Goal: Navigation & Orientation: Find specific page/section

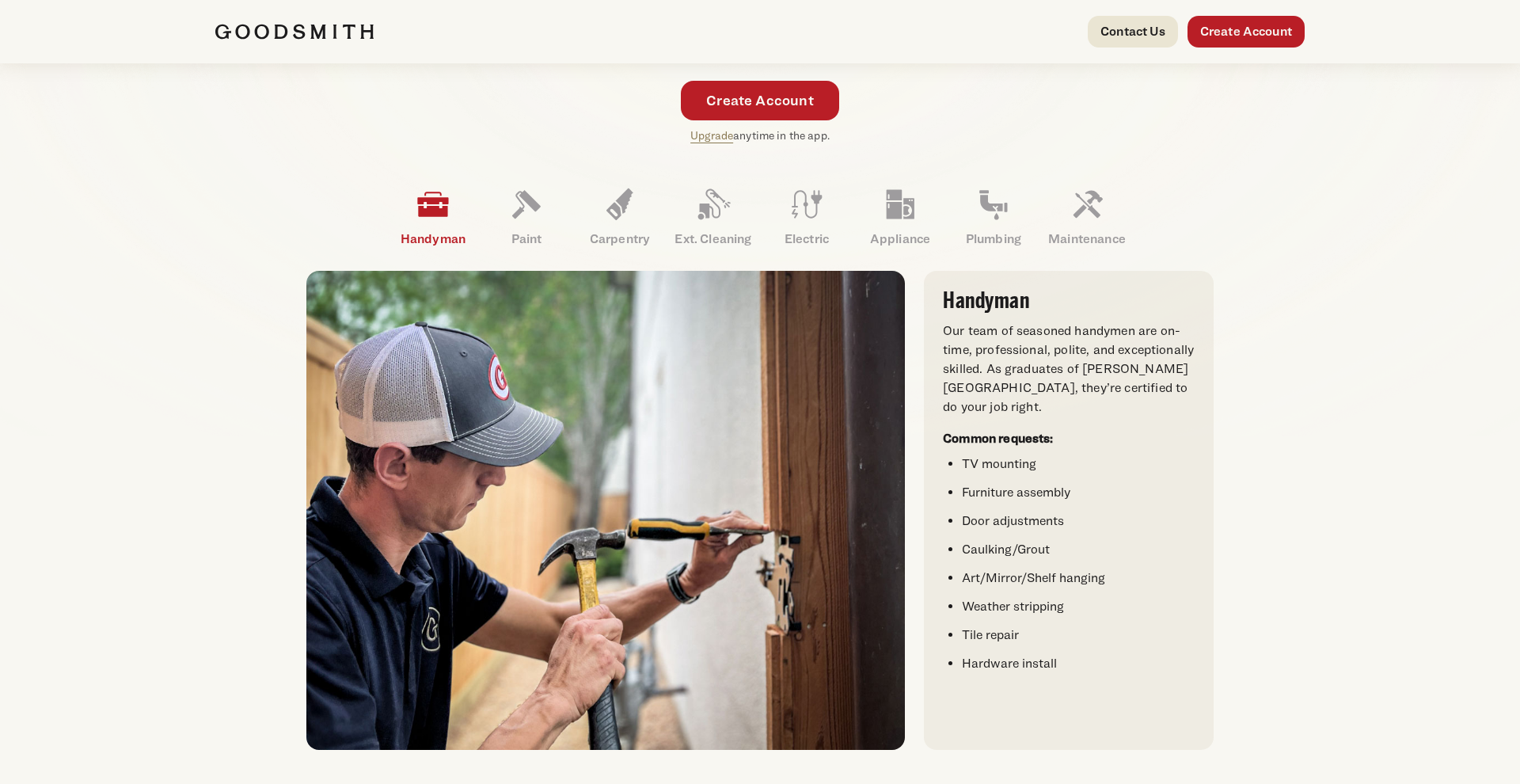
scroll to position [412, 0]
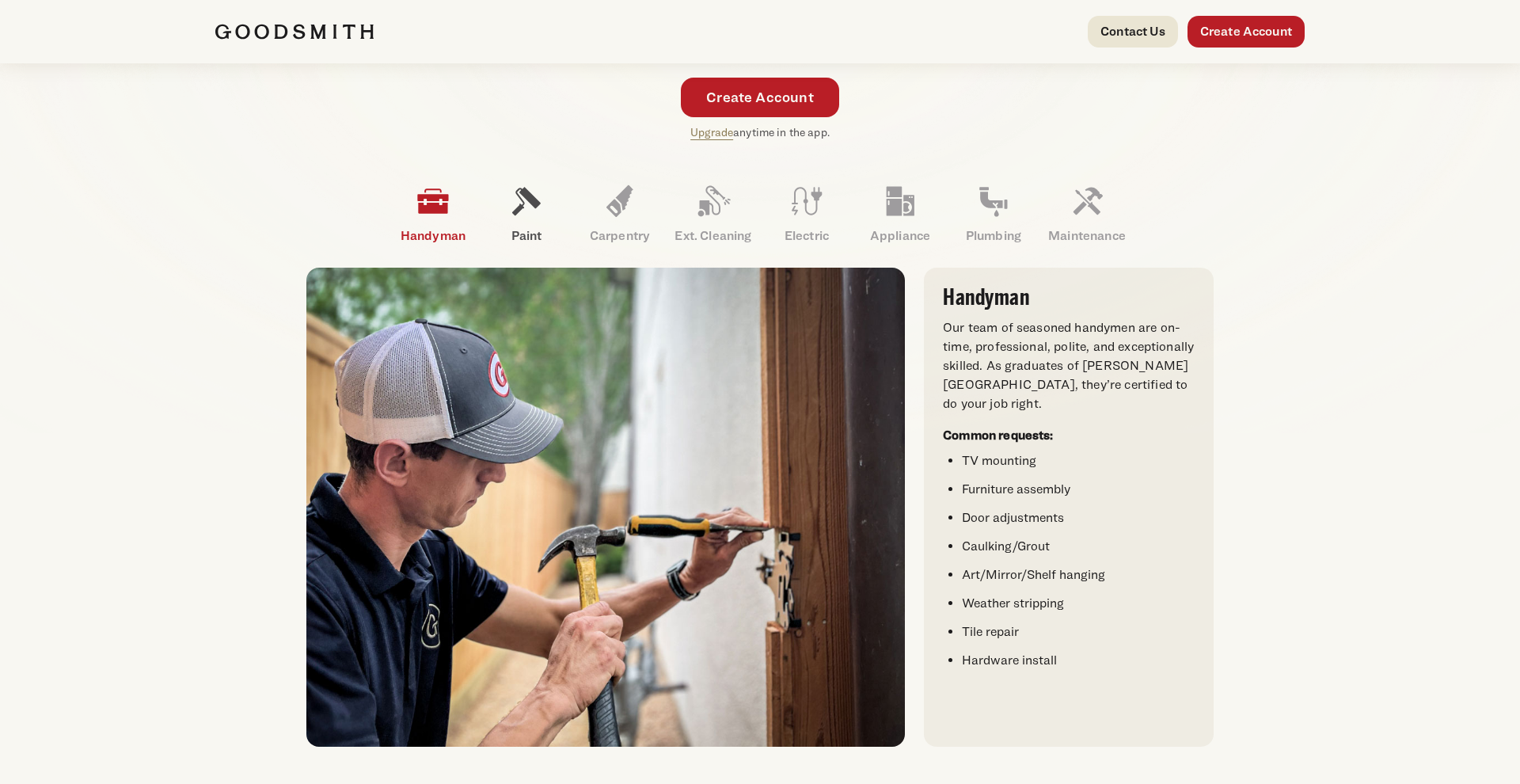
click at [511, 215] on icon at bounding box center [526, 200] width 38 height 38
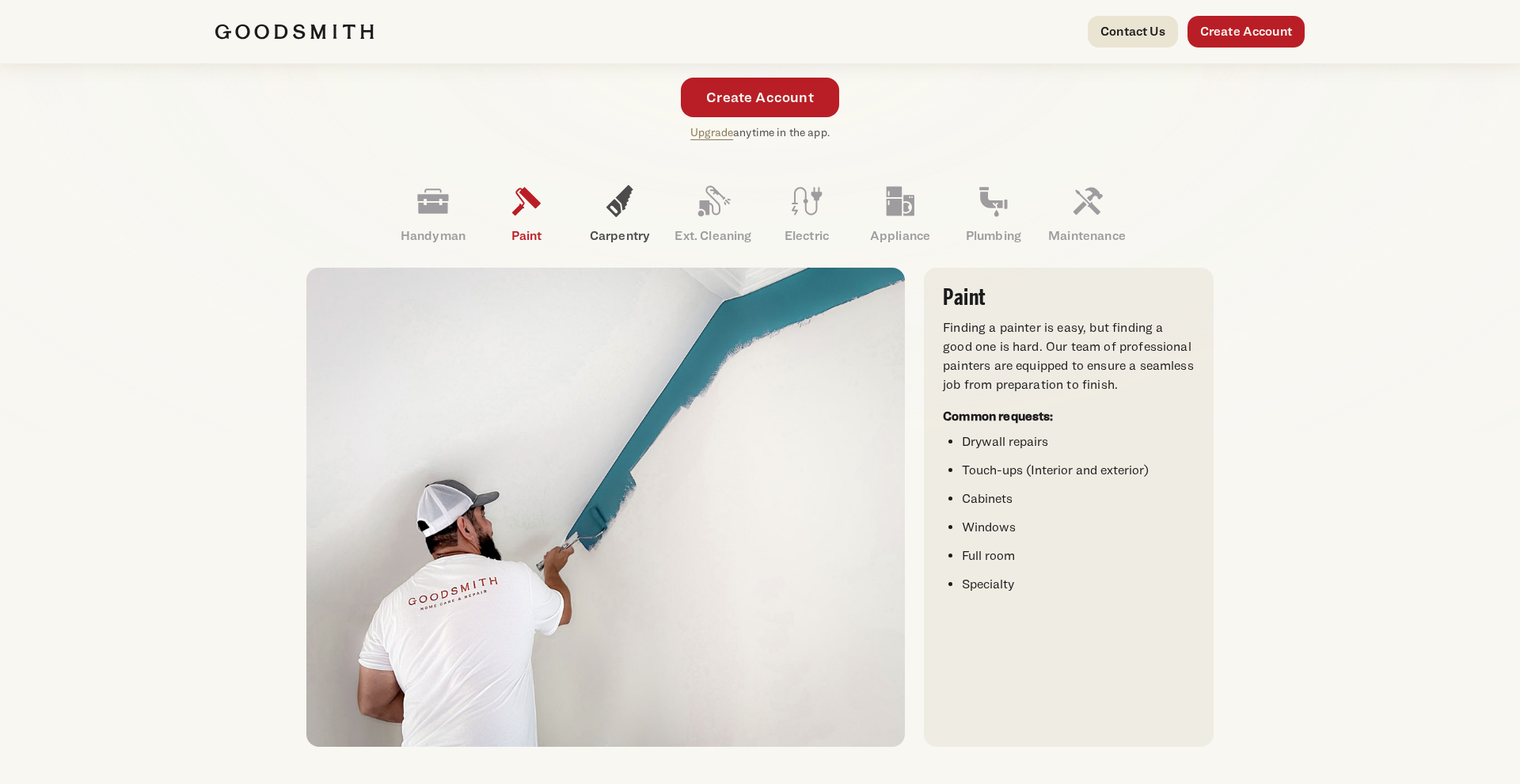
click at [624, 209] on icon at bounding box center [620, 200] width 38 height 38
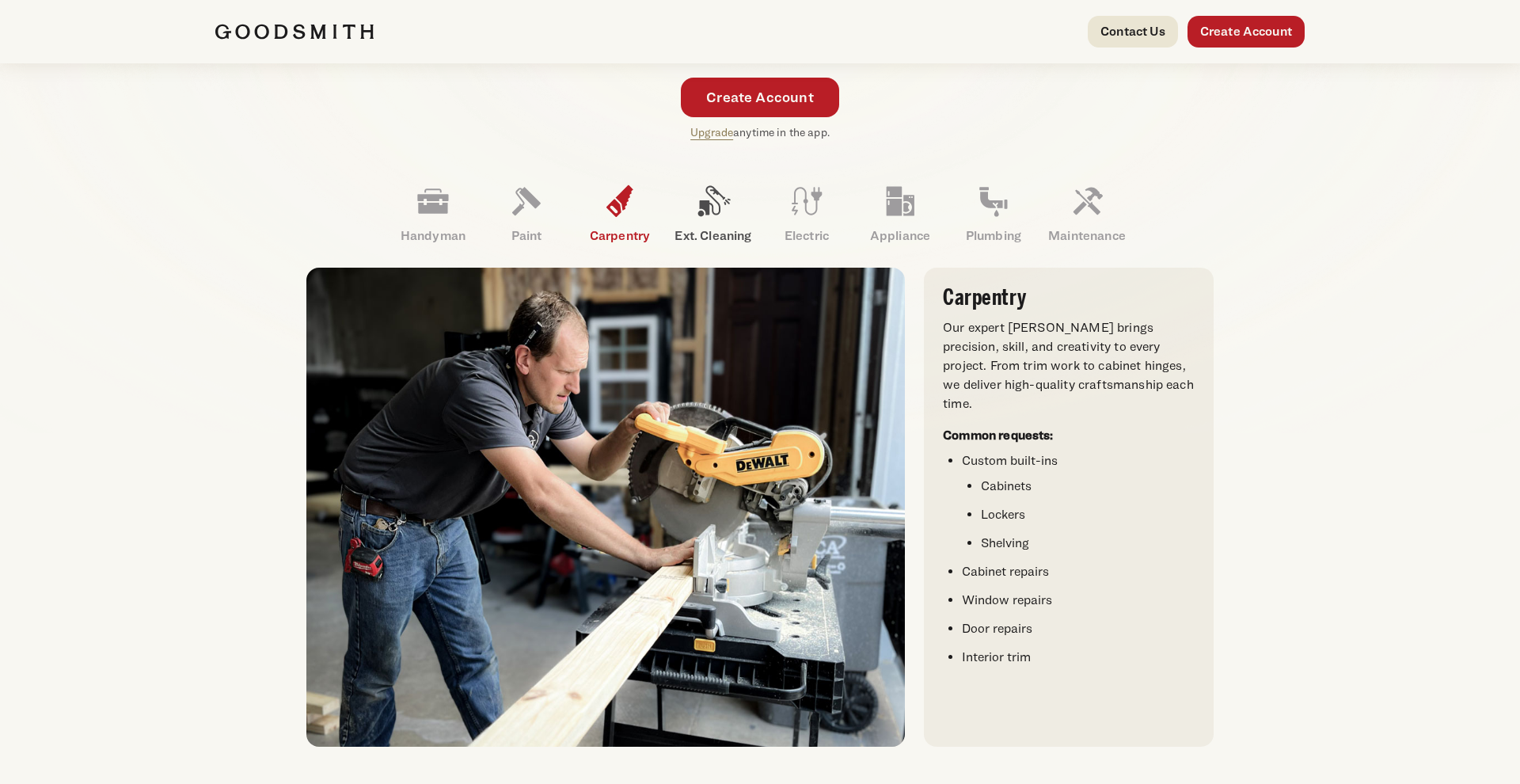
click at [729, 216] on icon at bounding box center [713, 200] width 38 height 38
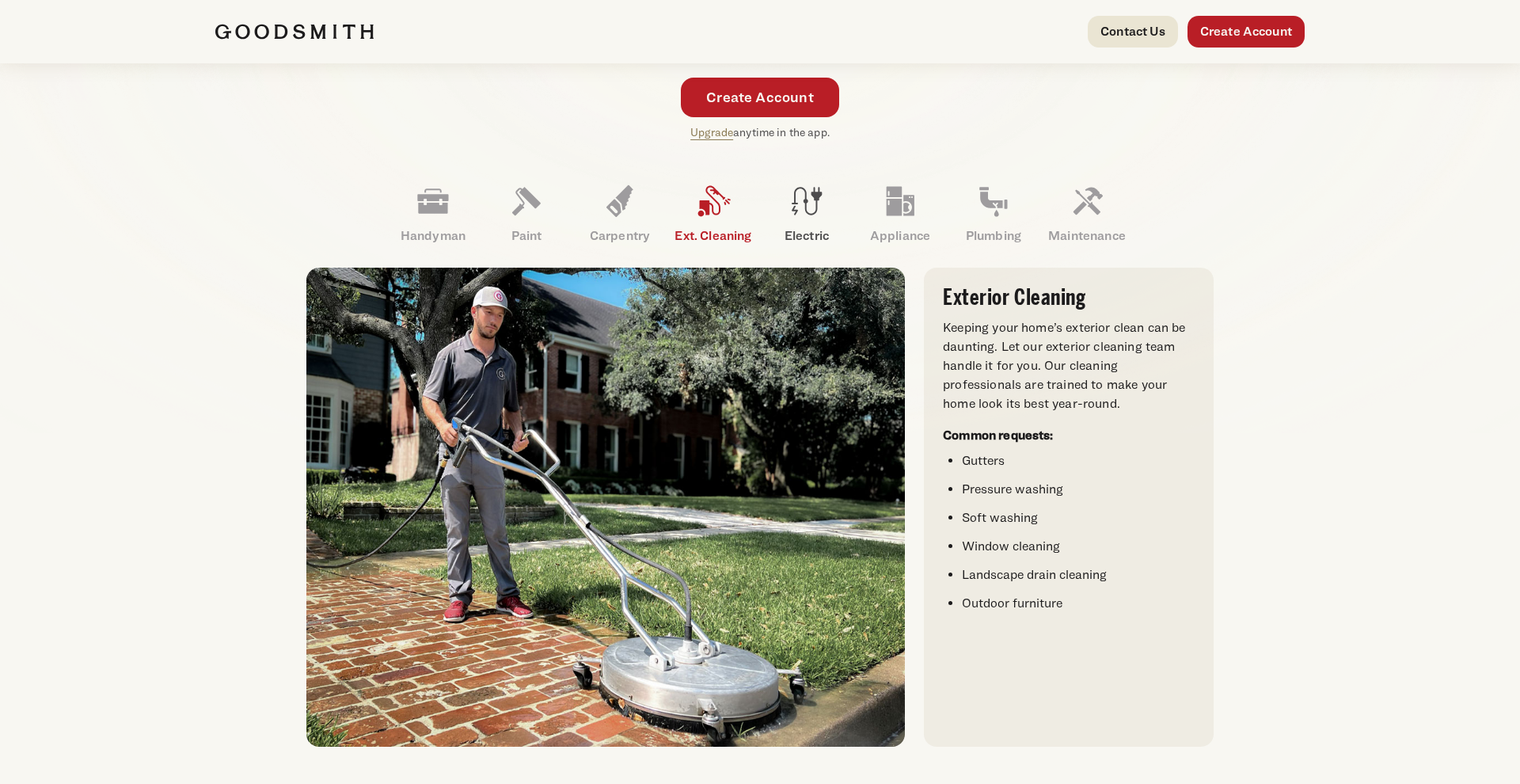
click at [827, 212] on link "Electric" at bounding box center [807, 213] width 93 height 82
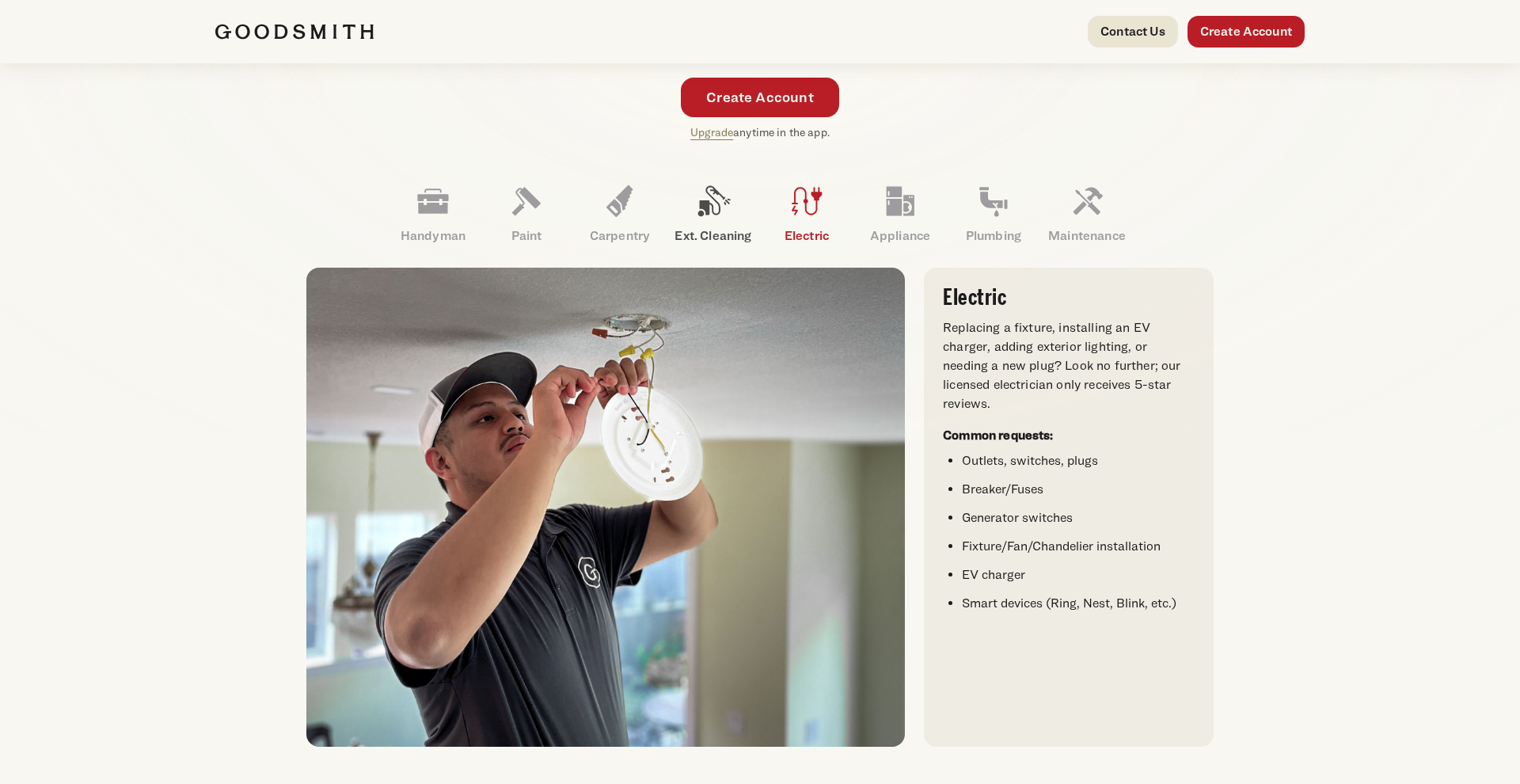
click at [730, 214] on icon at bounding box center [713, 200] width 38 height 38
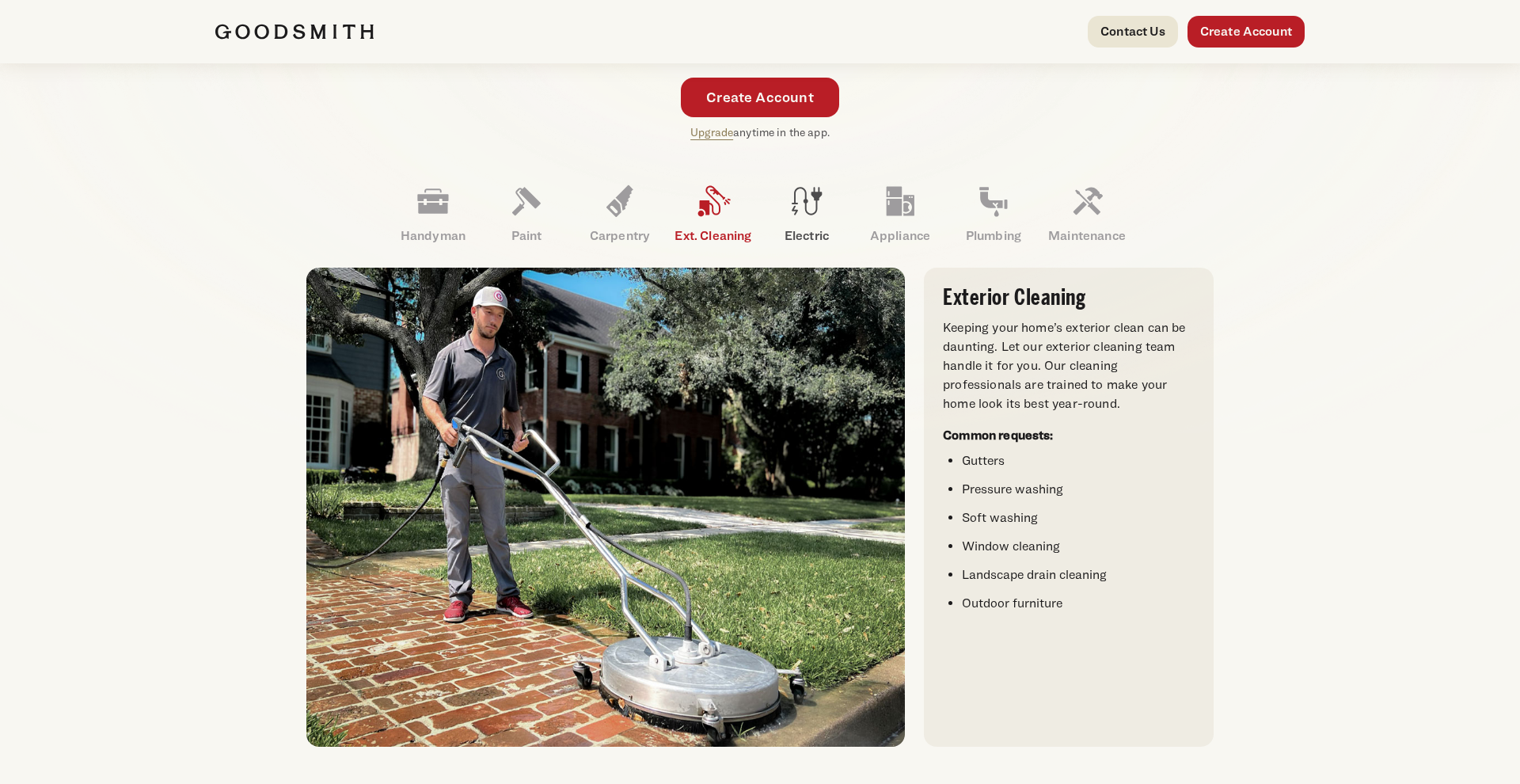
click at [799, 209] on icon at bounding box center [807, 200] width 38 height 38
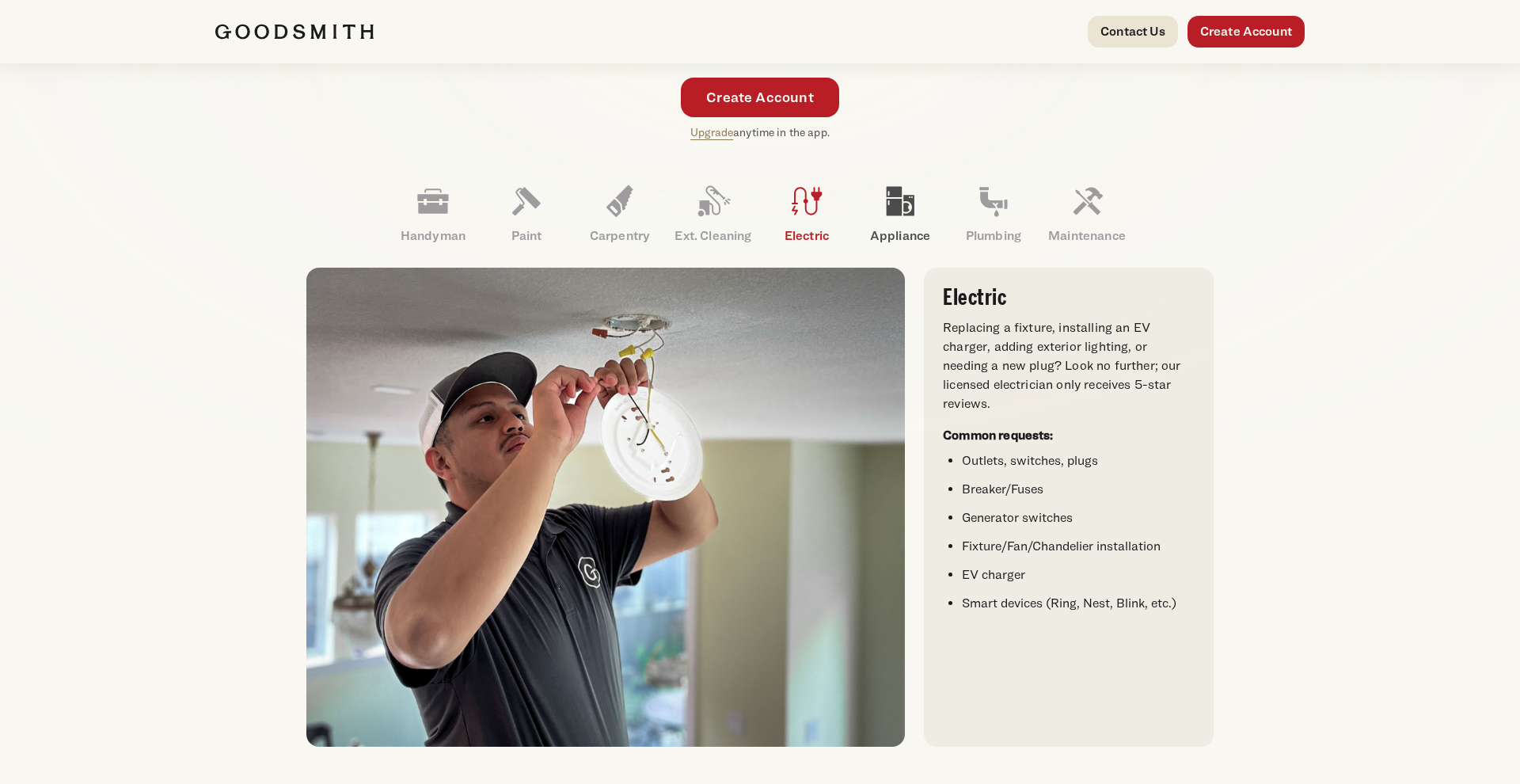
click at [883, 196] on icon at bounding box center [900, 200] width 38 height 38
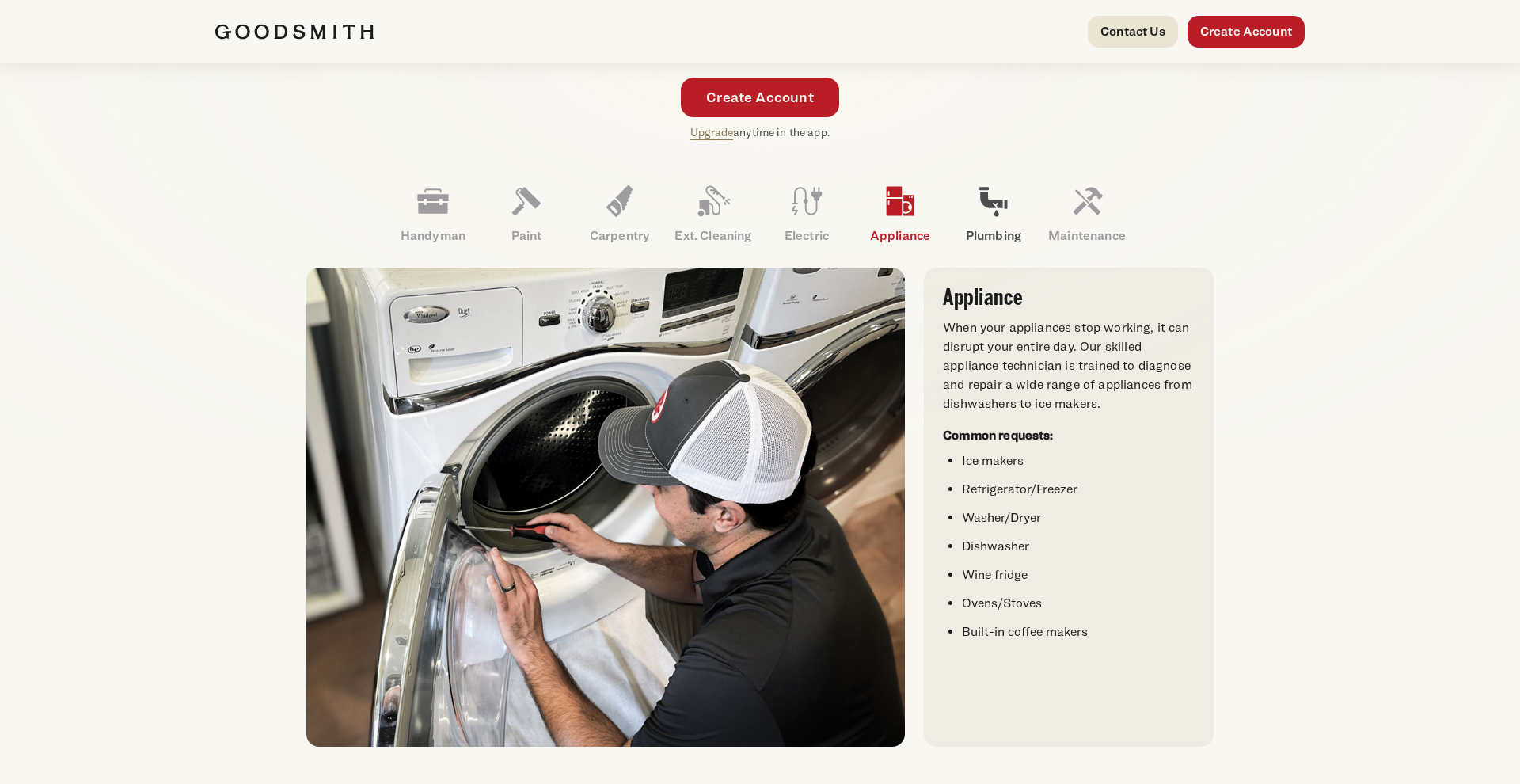
click at [1000, 196] on icon at bounding box center [994, 200] width 38 height 38
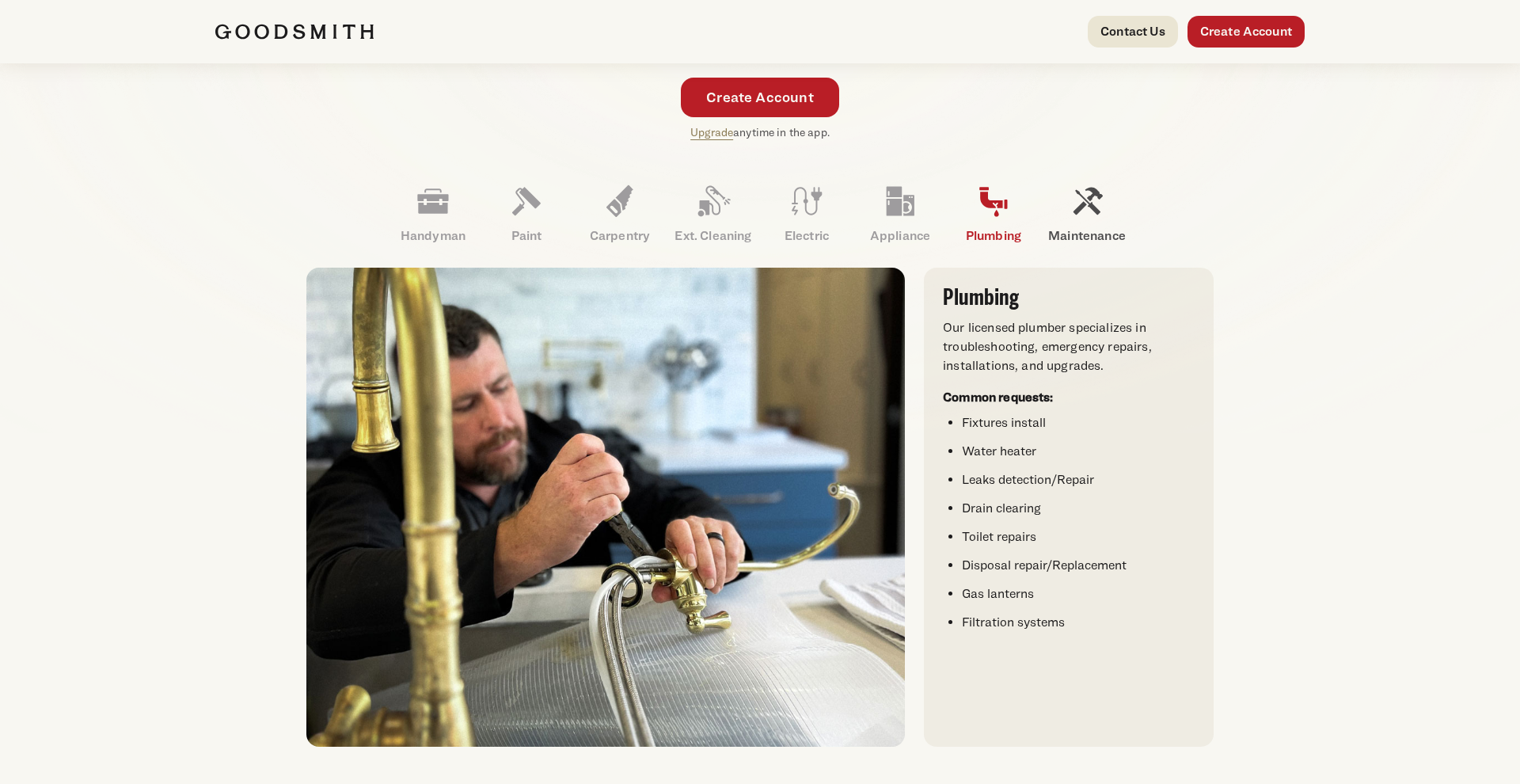
click at [1060, 208] on link "Maintenance" at bounding box center [1087, 213] width 93 height 82
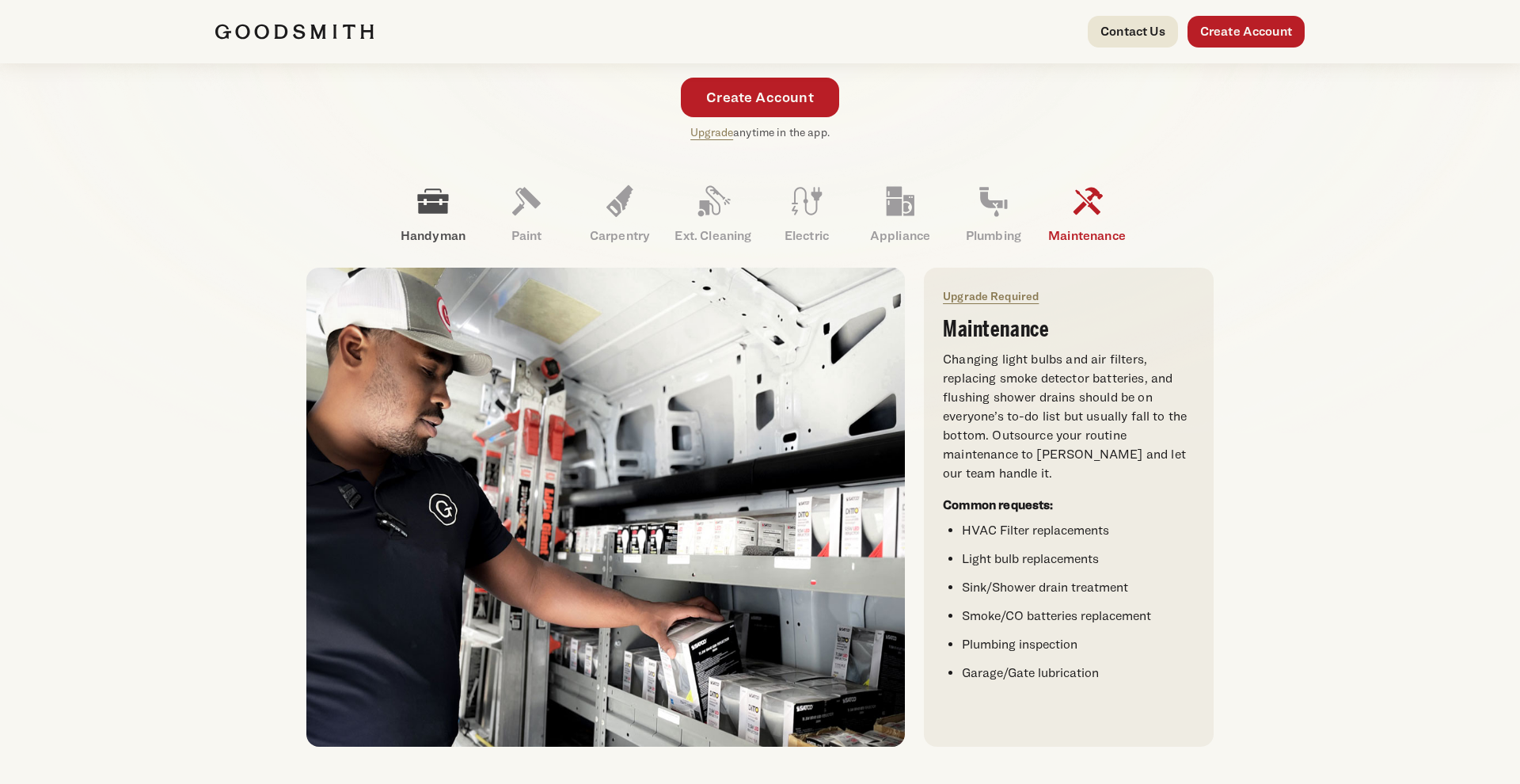
click at [443, 213] on icon at bounding box center [433, 202] width 31 height 25
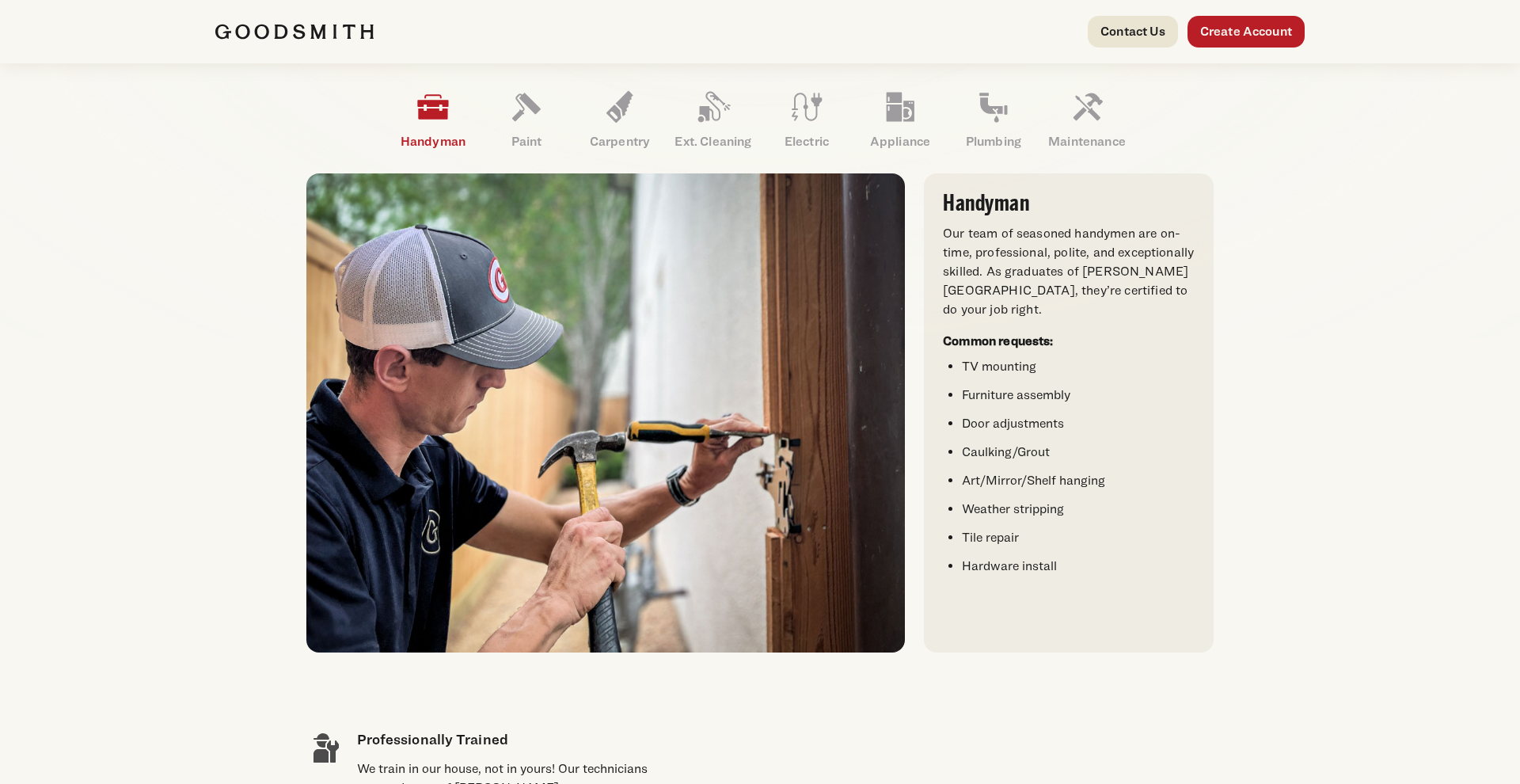
scroll to position [348, 0]
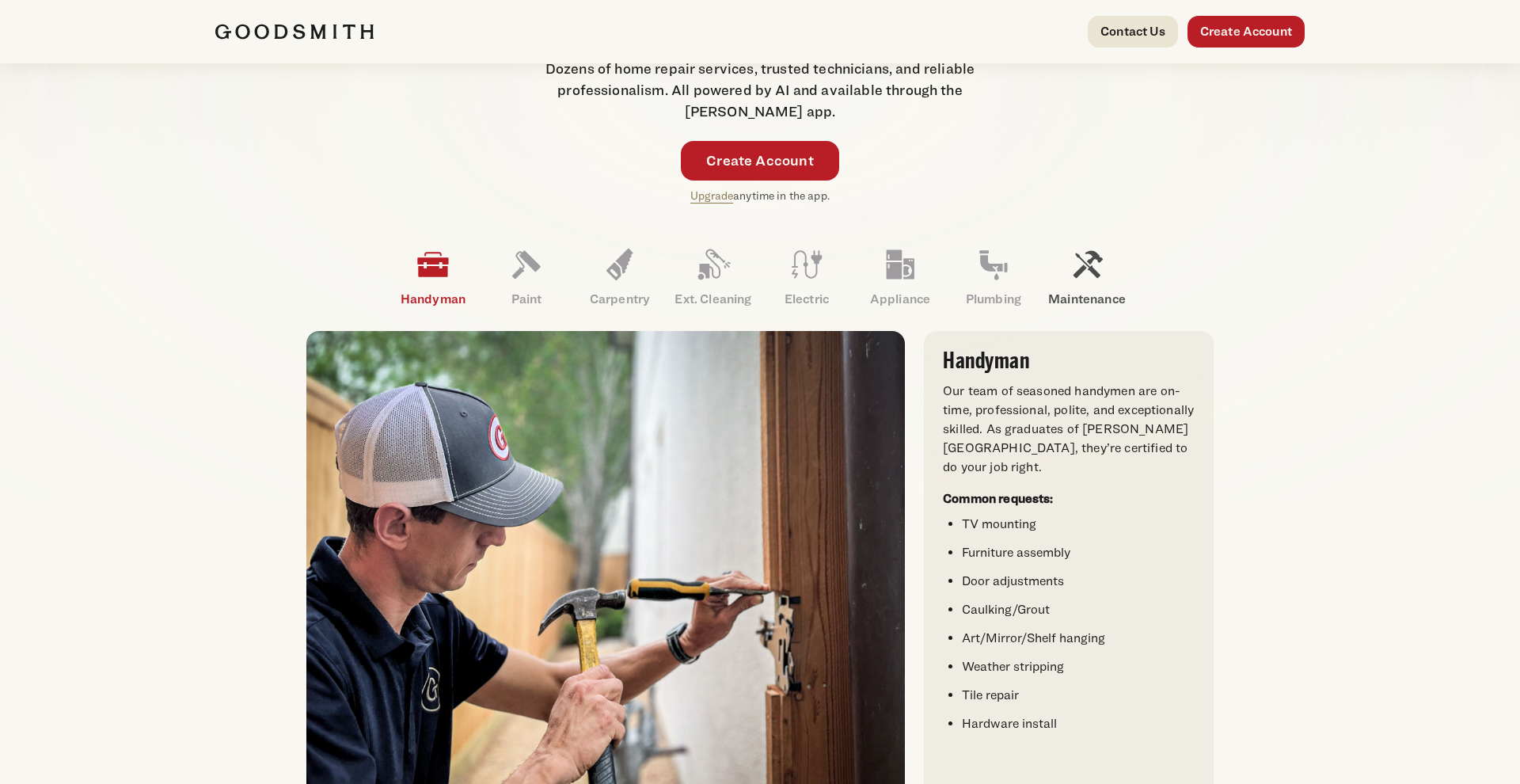
click at [1111, 271] on link "Maintenance" at bounding box center [1087, 276] width 93 height 82
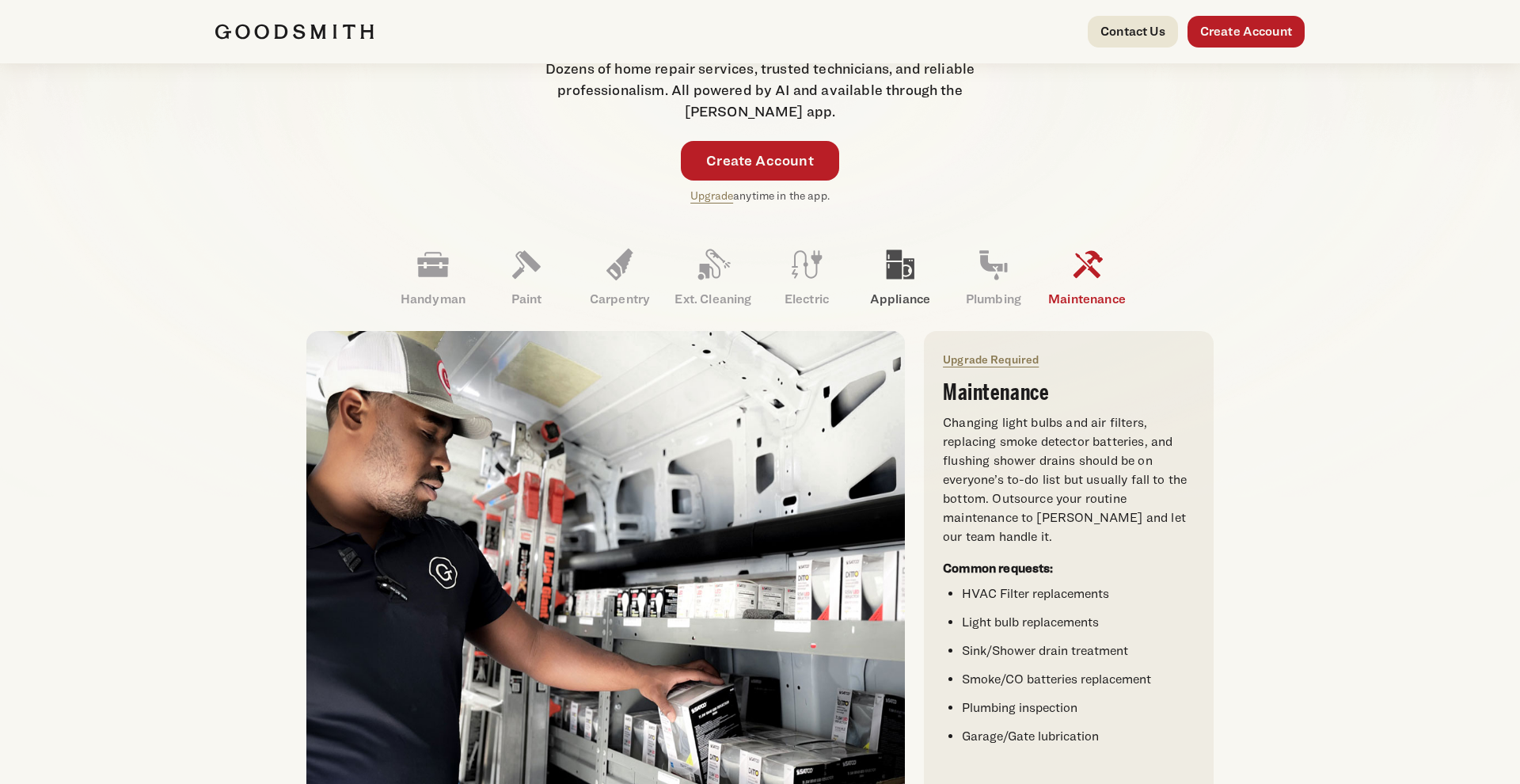
click at [910, 262] on icon at bounding box center [900, 264] width 27 height 29
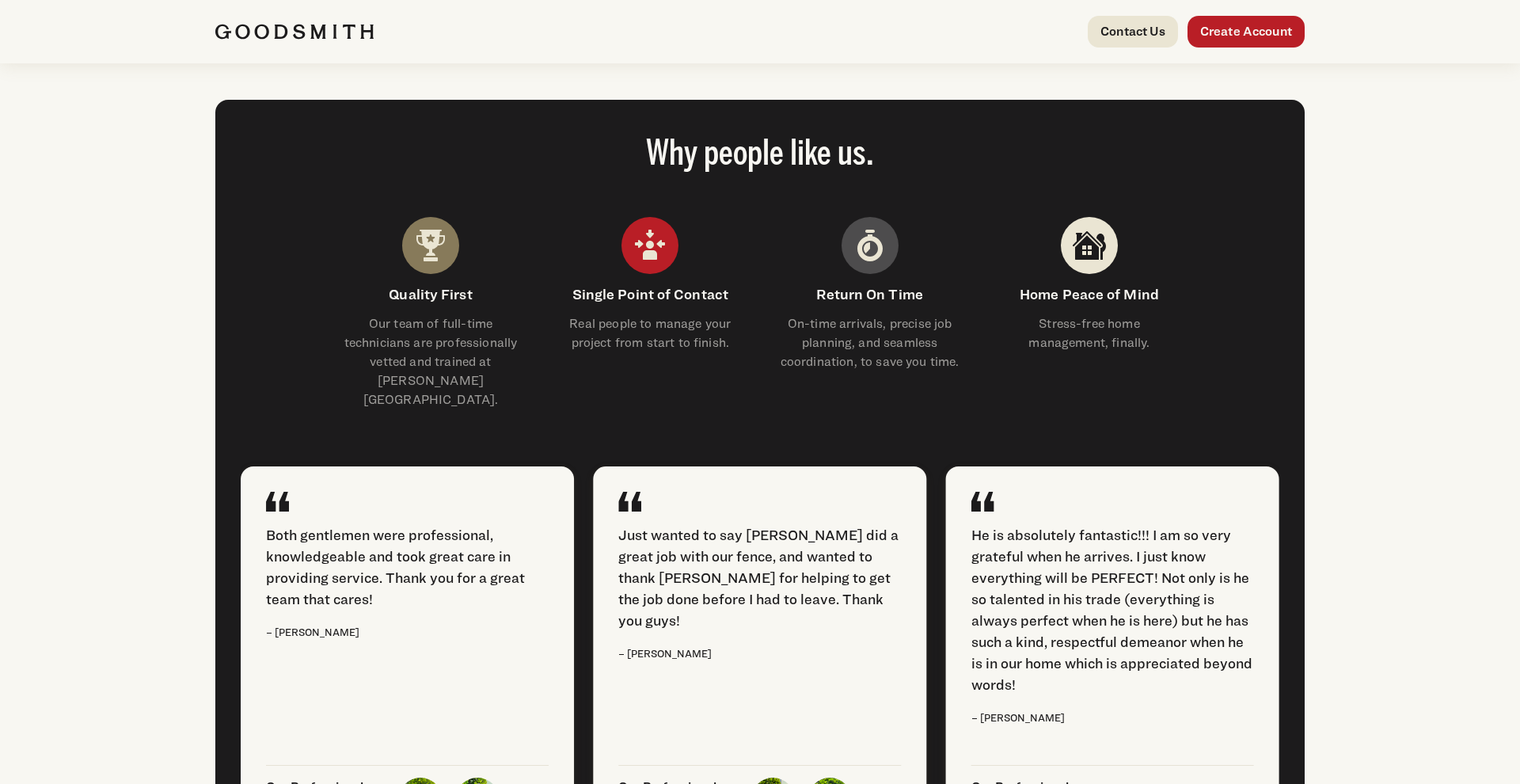
scroll to position [1831, 0]
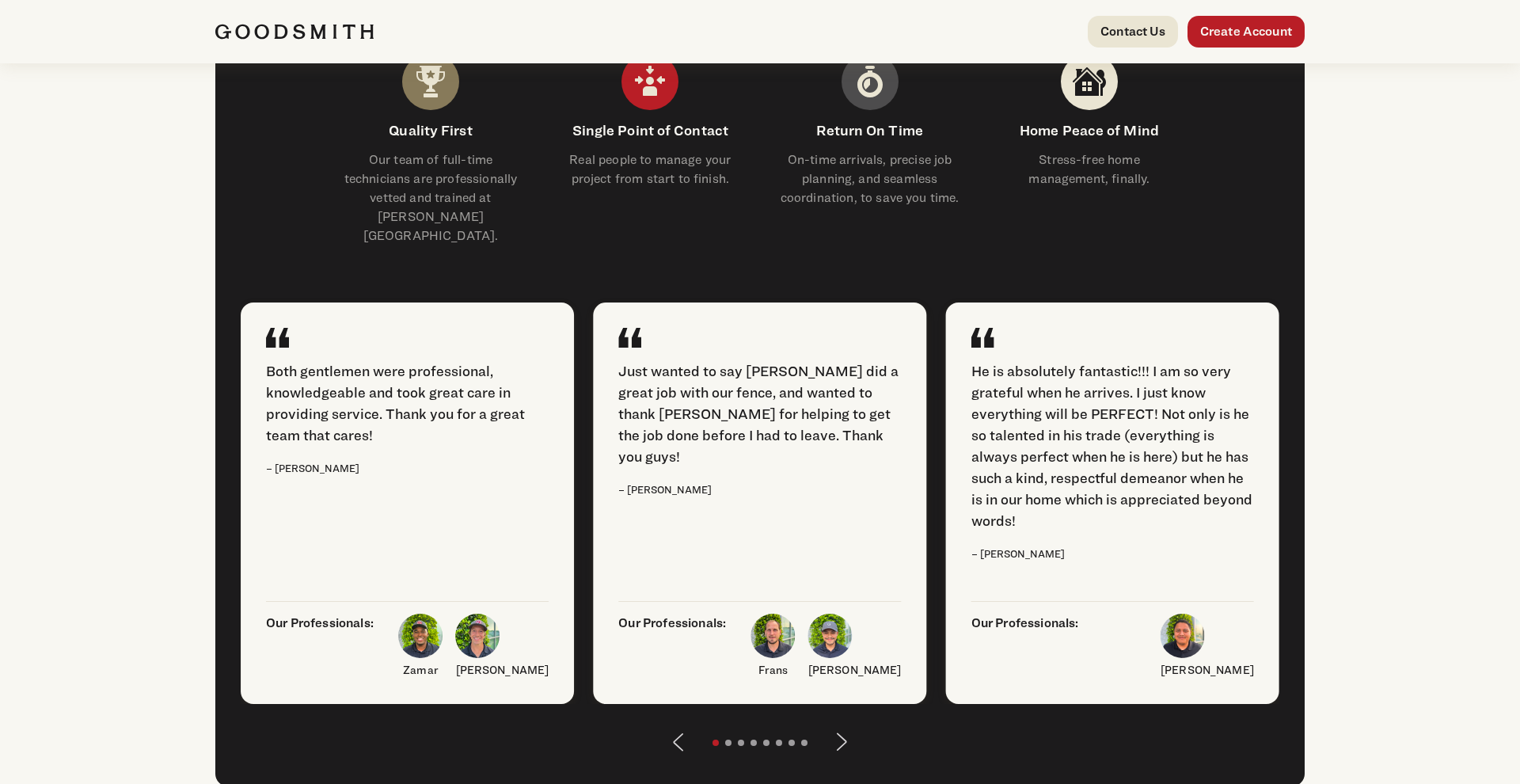
click at [1400, 274] on div "Why people like us. Quality First Our team of full-time technicians are profess…" at bounding box center [760, 361] width 1520 height 913
click at [1406, 476] on div "Why people like us. Quality First Our team of full-time technicians are profess…" at bounding box center [760, 361] width 1520 height 913
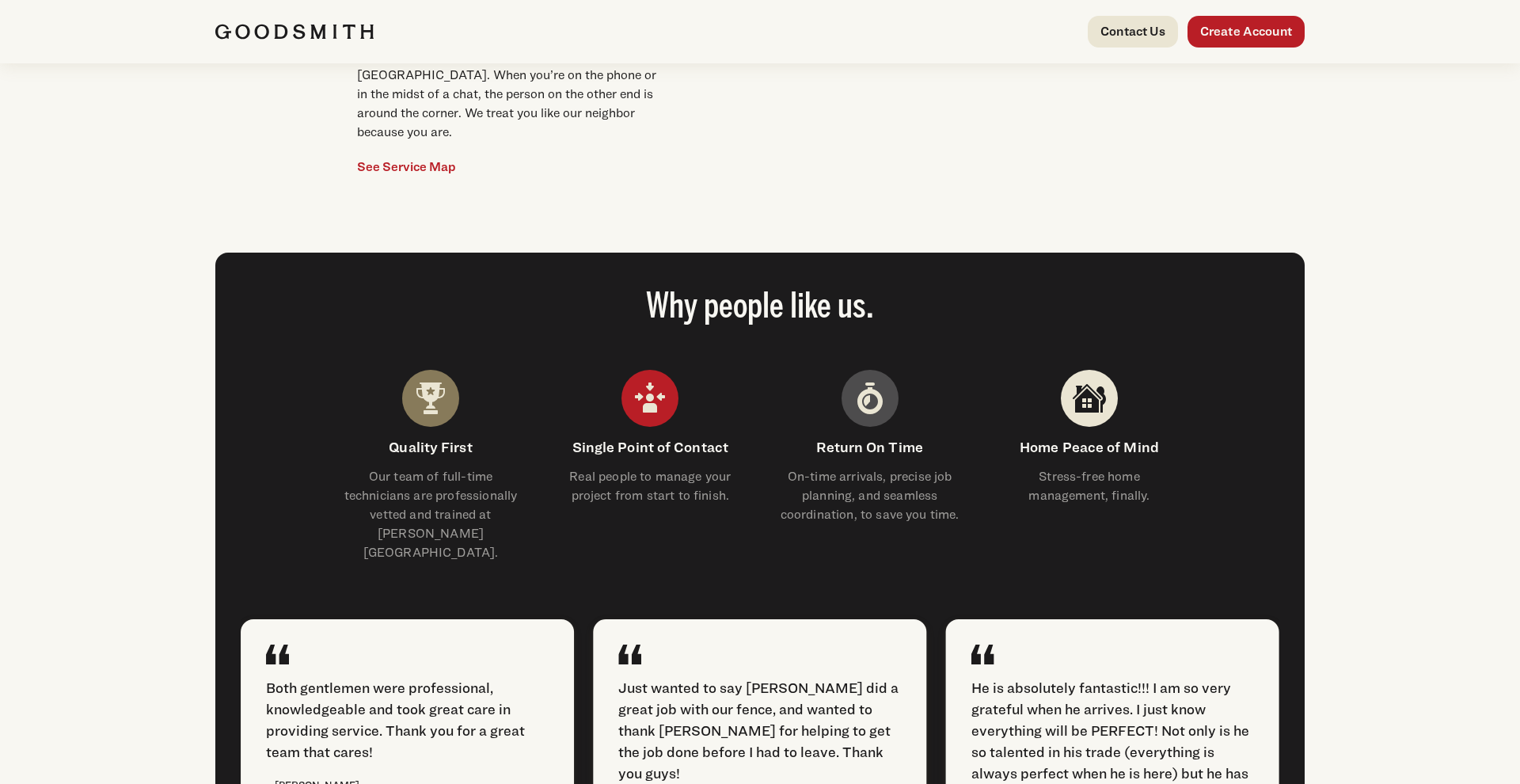
scroll to position [1460, 0]
